Goal: Task Accomplishment & Management: Manage account settings

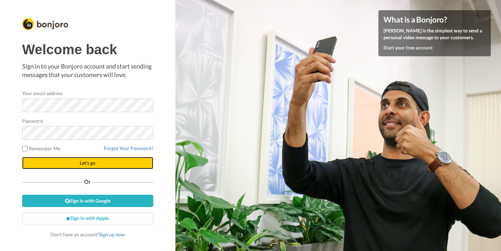
click at [89, 165] on span "Let's go" at bounding box center [88, 163] width 16 height 6
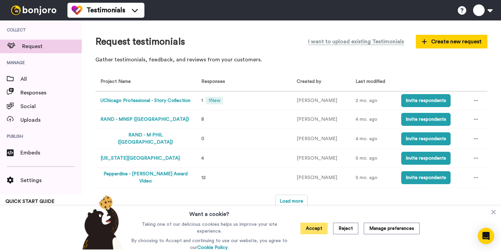
click at [314, 229] on button "Accept" at bounding box center [313, 228] width 27 height 12
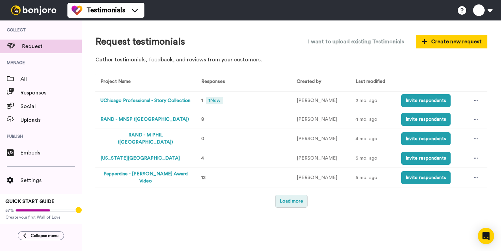
click at [294, 200] on button "Load more" at bounding box center [291, 200] width 32 height 13
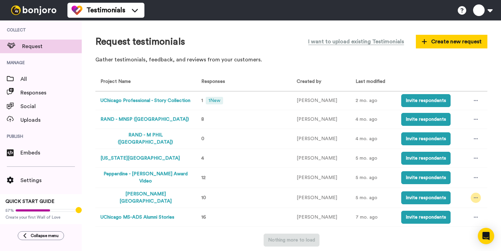
click at [475, 195] on div at bounding box center [475, 197] width 10 height 10
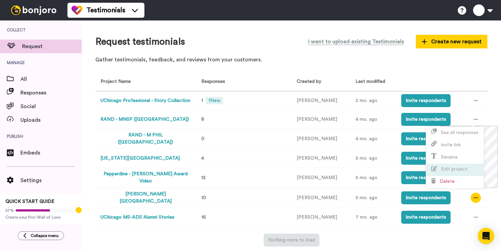
click at [448, 167] on span "Edit project" at bounding box center [454, 168] width 26 height 5
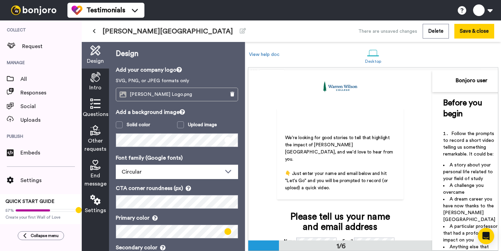
click at [98, 109] on div "Questions" at bounding box center [95, 108] width 27 height 27
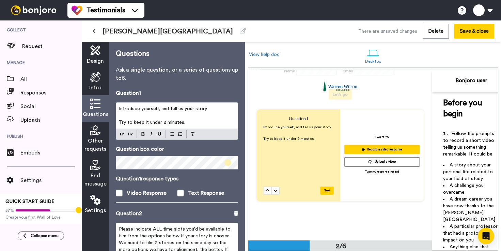
click at [192, 124] on p "Try to keep it under 2 minutes." at bounding box center [177, 122] width 116 height 7
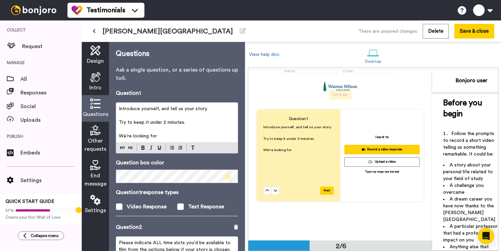
click at [166, 141] on div "Introduce yourself, and tell us your story. ﻿ Try to keep it under 2 minutes. ﻿…" at bounding box center [177, 121] width 122 height 39
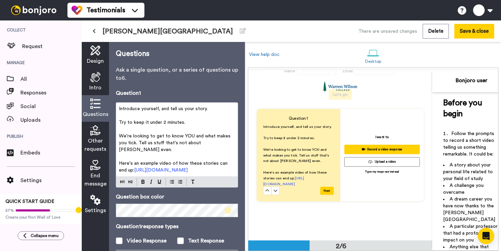
click at [317, 162] on p "We're looking to get to know YOU and what makes you tick. Tell us stuff that's …" at bounding box center [298, 154] width 70 height 17
drag, startPoint x: 187, startPoint y: 149, endPoint x: 139, endPoint y: 146, distance: 48.1
click at [139, 146] on p "We're looking to get to know YOU and what makes you tick. Tell us stuff that's …" at bounding box center [177, 142] width 116 height 20
click at [140, 150] on p "We're looking to get to know YOU and what makes you tick. Tell us stuff that's …" at bounding box center [177, 142] width 116 height 20
drag, startPoint x: 138, startPoint y: 149, endPoint x: 138, endPoint y: 144, distance: 4.8
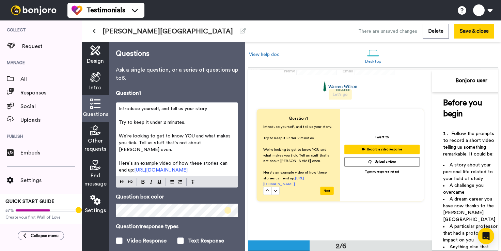
click at [138, 144] on p "We're looking to get to know YOU and what makes you tick. Tell us stuff that's …" at bounding box center [177, 142] width 116 height 20
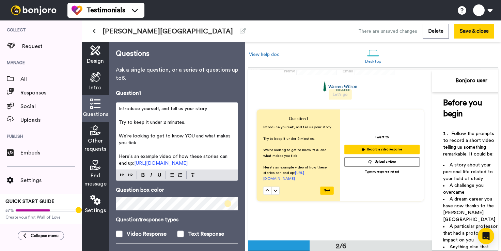
click at [303, 153] on p "We're looking to get to know YOU and what makes you tick" at bounding box center [298, 153] width 70 height 12
click at [190, 137] on span "We're looking to get to know YOU and what makes you tick" at bounding box center [175, 139] width 113 height 12
click at [190, 141] on p "We're looking to get to know YOU and what makes you tick" at bounding box center [177, 139] width 116 height 14
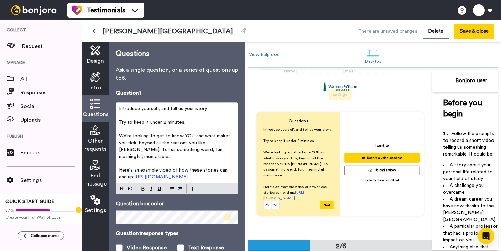
click at [280, 172] on span "We're looking to get to know YOU and what makes you tick, beyond all the reason…" at bounding box center [296, 163] width 67 height 27
drag, startPoint x: 178, startPoint y: 157, endPoint x: 174, endPoint y: 150, distance: 7.6
click at [174, 150] on p "We're looking to get to know YOU and what makes you tick, beyond all the reason…" at bounding box center [177, 145] width 116 height 27
click at [160, 155] on p "We're looking to get to know YOU and what makes you tick, beyond all the reason…" at bounding box center [177, 145] width 116 height 27
drag, startPoint x: 160, startPoint y: 155, endPoint x: 198, endPoint y: 150, distance: 38.8
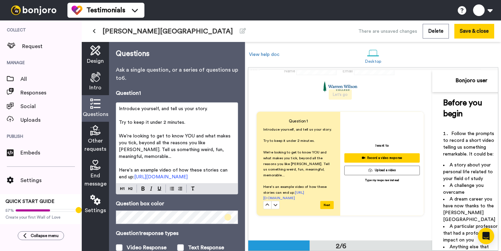
click at [198, 150] on p "We're looking to get to know YOU and what makes you tick, beyond all the reason…" at bounding box center [177, 145] width 116 height 27
click at [160, 156] on p "We're looking to get to know YOU and what makes you tick, beyond all the reason…" at bounding box center [177, 145] width 116 height 27
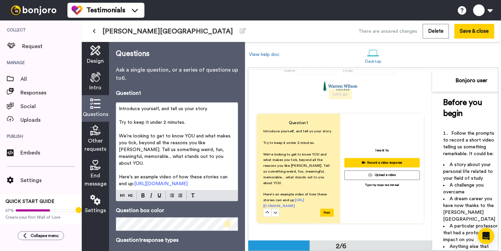
click at [221, 158] on span "We're looking to get to know YOU and what makes you tick, beyond all the reason…" at bounding box center [175, 149] width 113 height 32
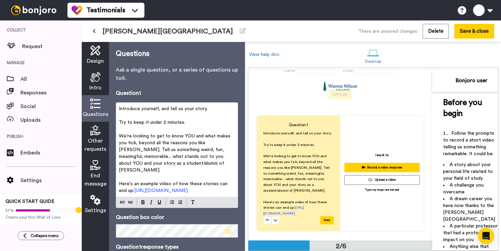
scroll to position [5, 0]
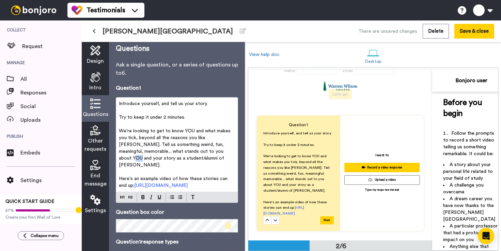
drag, startPoint x: 222, startPoint y: 152, endPoint x: 216, endPoint y: 152, distance: 5.4
click at [216, 152] on span "We're looking to get to know YOU and what makes you tick, beyond all the reason…" at bounding box center [175, 147] width 113 height 39
click at [213, 152] on span "We're looking to get to know YOU and what makes you tick, beyond all the reason…" at bounding box center [175, 147] width 113 height 39
drag, startPoint x: 212, startPoint y: 152, endPoint x: 230, endPoint y: 152, distance: 18.0
click at [230, 152] on span "We're looking to get to know YOU and what makes you tick, beyond all the reason…" at bounding box center [175, 147] width 113 height 39
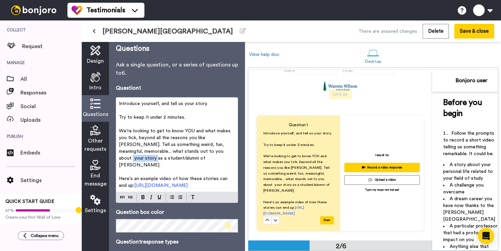
drag, startPoint x: 212, startPoint y: 153, endPoint x: 236, endPoint y: 153, distance: 23.5
click at [232, 153] on span "We're looking to get to know YOU and what makes you tick, beyond all the reason…" at bounding box center [175, 147] width 113 height 39
click at [217, 163] on p "We're looking to get to know YOU and what makes you tick, beyond all the reason…" at bounding box center [177, 147] width 116 height 41
drag, startPoint x: 222, startPoint y: 187, endPoint x: 127, endPoint y: 187, distance: 94.6
click at [127, 187] on p "Here's an example video of how these stories can end up: https://vimeo.com/9821…" at bounding box center [177, 182] width 116 height 14
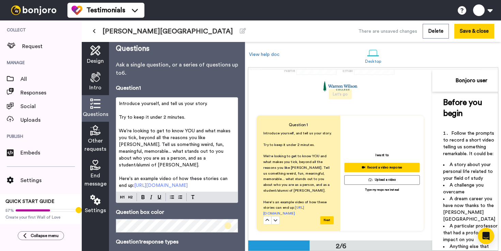
drag, startPoint x: 179, startPoint y: 184, endPoint x: 127, endPoint y: 186, distance: 52.1
click at [127, 186] on p "Here's an example video of how these stories can end up: https://f.io/8GbZBEhf" at bounding box center [177, 182] width 116 height 14
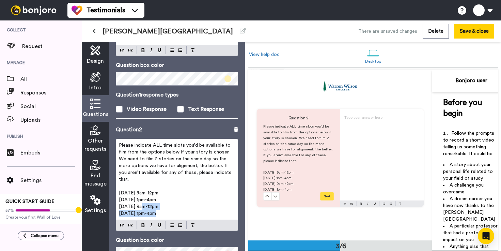
scroll to position [343, 0]
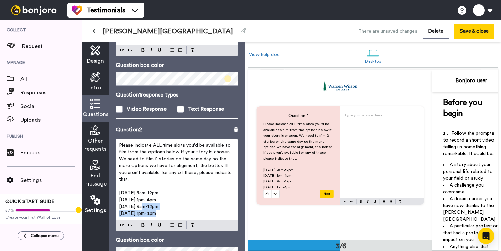
drag, startPoint x: 159, startPoint y: 214, endPoint x: 118, endPoint y: 193, distance: 45.5
click at [118, 193] on div "Please indicate ALL time slots you'd be available to film from the options belo…" at bounding box center [177, 179] width 122 height 80
click at [162, 206] on p "4/25 - 9am-12pm" at bounding box center [177, 206] width 116 height 7
drag, startPoint x: 154, startPoint y: 213, endPoint x: 119, endPoint y: 191, distance: 40.5
click at [119, 191] on div "Please indicate ALL time slots you'd be available to film from the options belo…" at bounding box center [177, 179] width 122 height 80
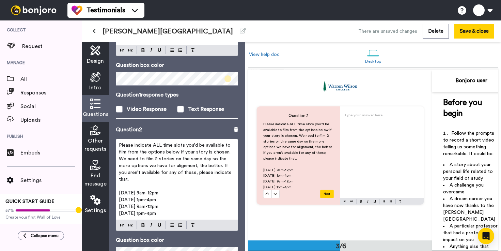
scroll to position [342, 0]
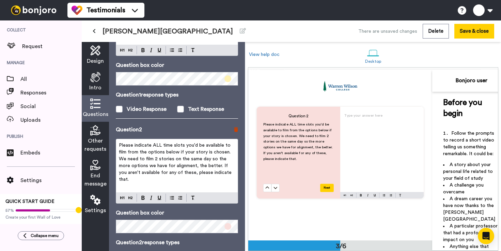
click at [235, 132] on icon at bounding box center [236, 129] width 4 height 5
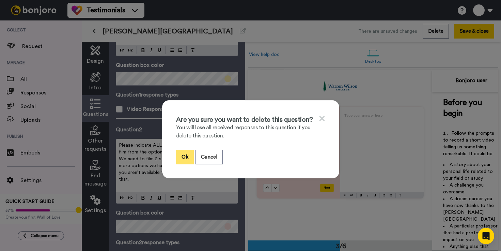
click at [183, 160] on button "Ok" at bounding box center [185, 156] width 18 height 15
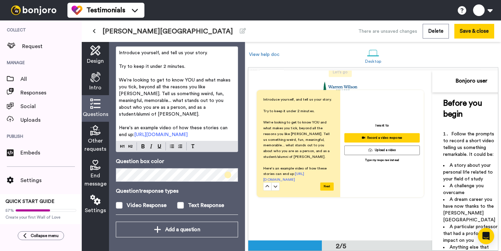
scroll to position [193, 0]
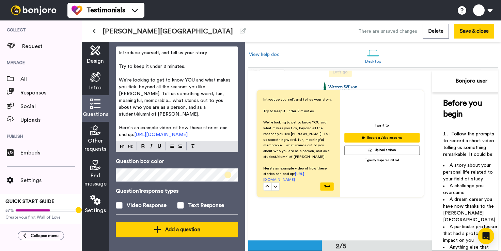
click at [178, 234] on button "Add a question" at bounding box center [177, 229] width 122 height 16
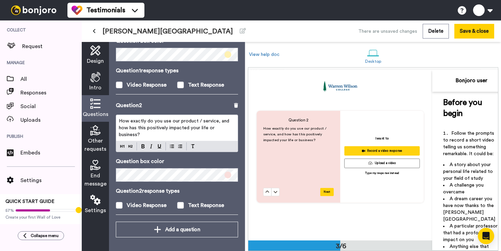
scroll to position [339, 0]
click at [172, 125] on span "How exactly do you use our product / service, and how has this positively impac…" at bounding box center [175, 127] width 112 height 18
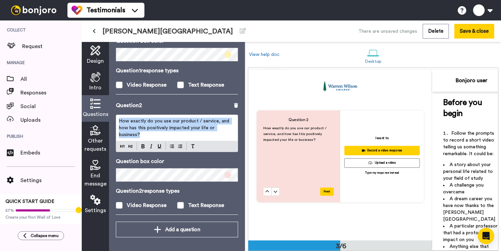
click at [172, 125] on span "How exactly do you use our product / service, and how has this positively impac…" at bounding box center [175, 127] width 112 height 18
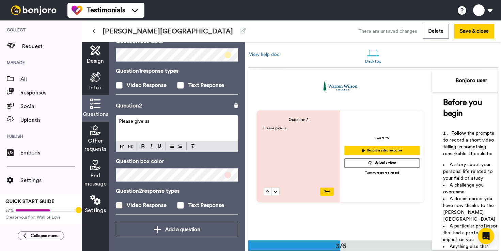
click at [121, 204] on span at bounding box center [119, 205] width 7 height 7
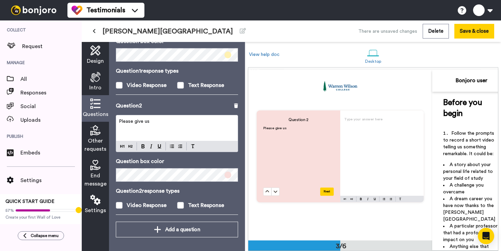
click at [186, 123] on p "Please give us" at bounding box center [177, 121] width 116 height 7
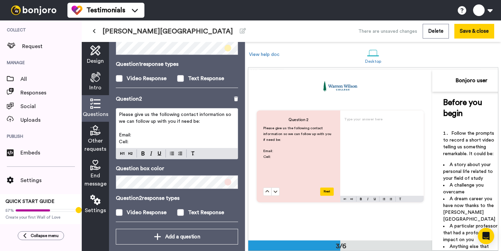
scroll to position [196, 0]
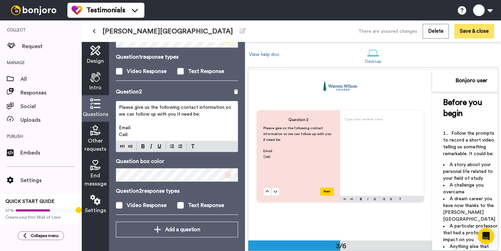
click at [466, 31] on button "Save & close" at bounding box center [474, 31] width 40 height 15
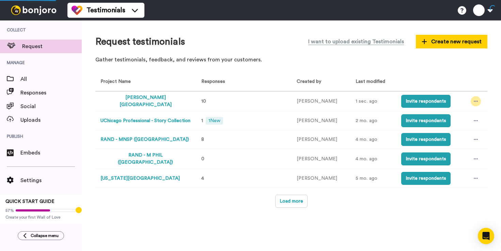
click at [470, 98] on div at bounding box center [475, 101] width 10 height 10
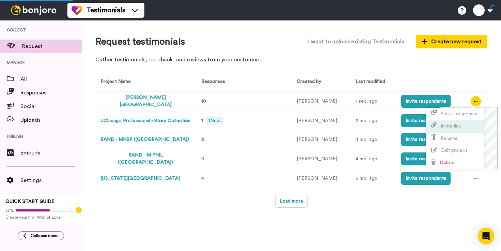
click at [450, 127] on span "Invite link" at bounding box center [451, 126] width 20 height 5
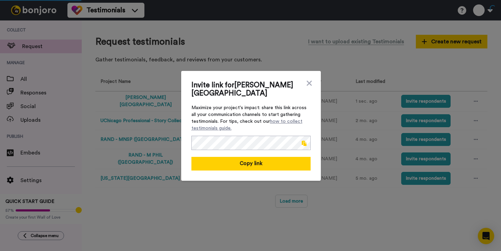
click at [304, 143] on span at bounding box center [304, 142] width 5 height 5
